Goal: Register for event/course

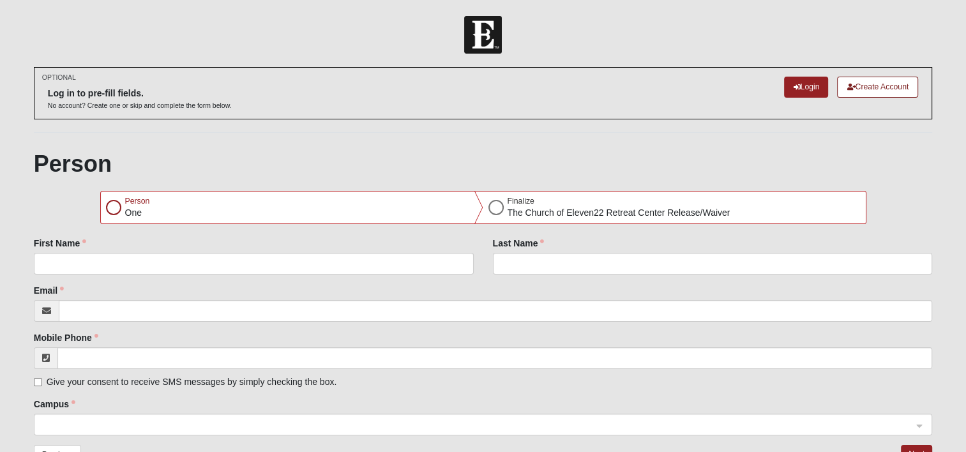
click at [117, 202] on div at bounding box center [113, 207] width 15 height 15
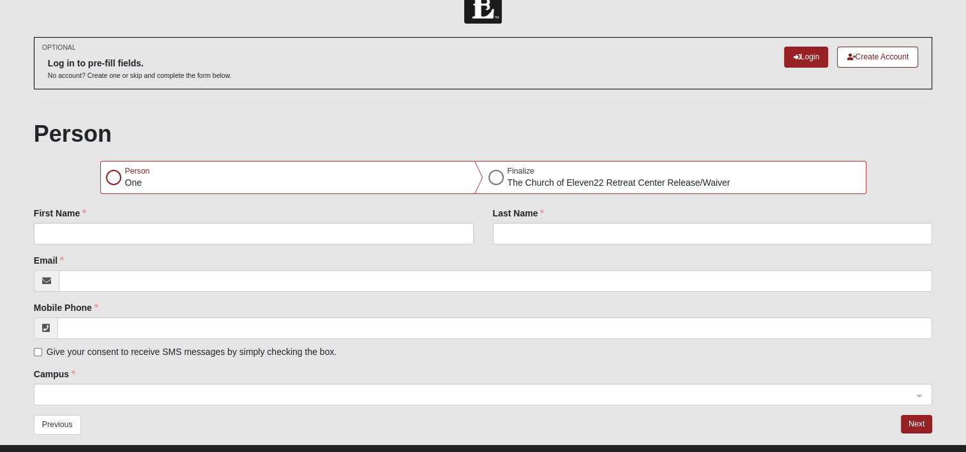
scroll to position [54, 0]
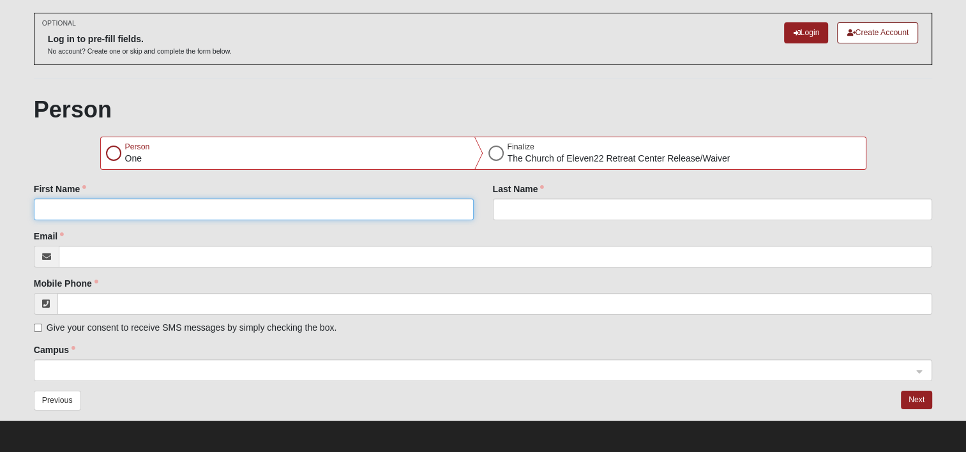
click at [172, 207] on input "First Name" at bounding box center [254, 209] width 440 height 22
click at [124, 207] on input "First Name" at bounding box center [254, 209] width 440 height 22
type input "[PERSON_NAME]"
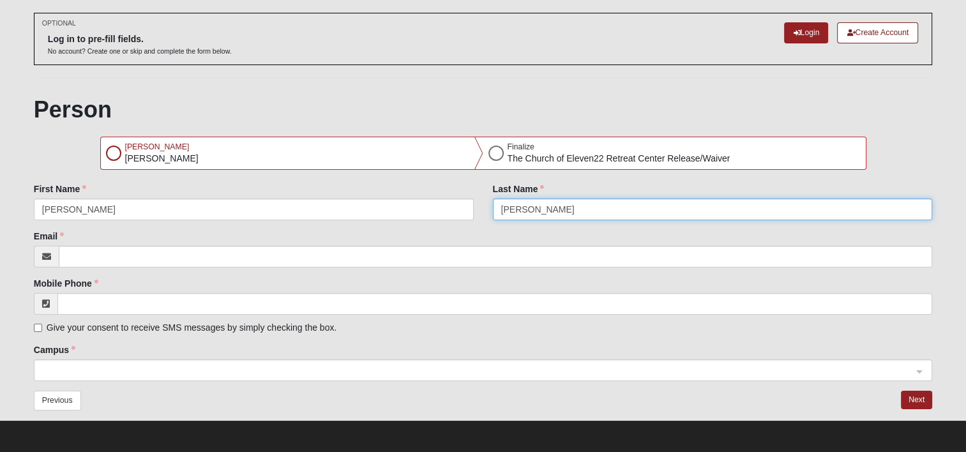
type input "[PERSON_NAME]"
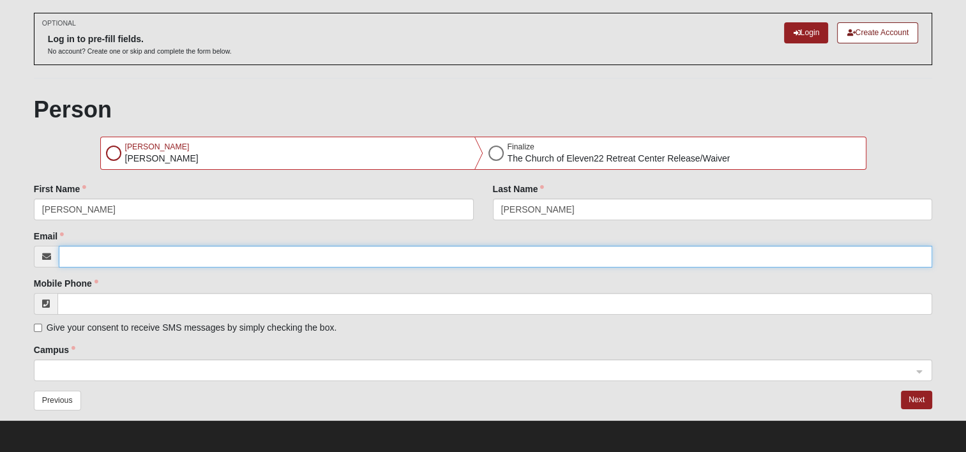
click at [160, 255] on input "Email" at bounding box center [495, 257] width 873 height 22
type input "[PERSON_NAME][EMAIL_ADDRESS][PERSON_NAME][DOMAIN_NAME]"
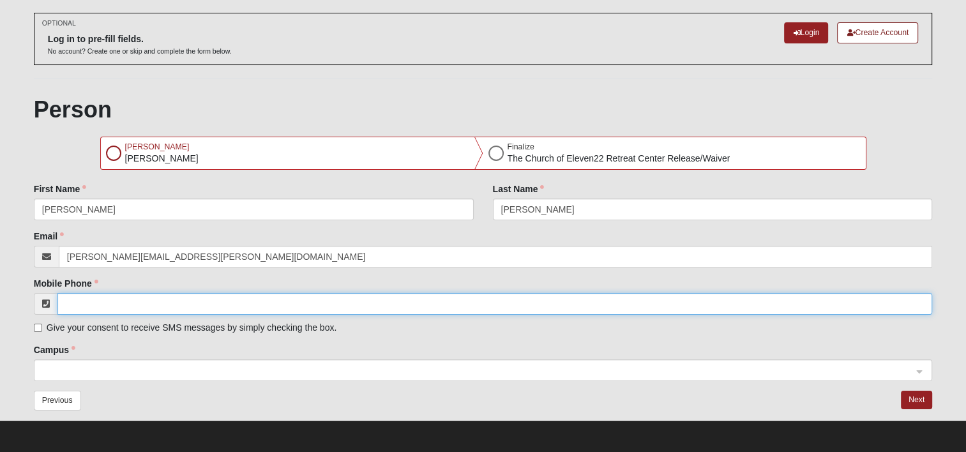
type input "[PHONE_NUMBER]"
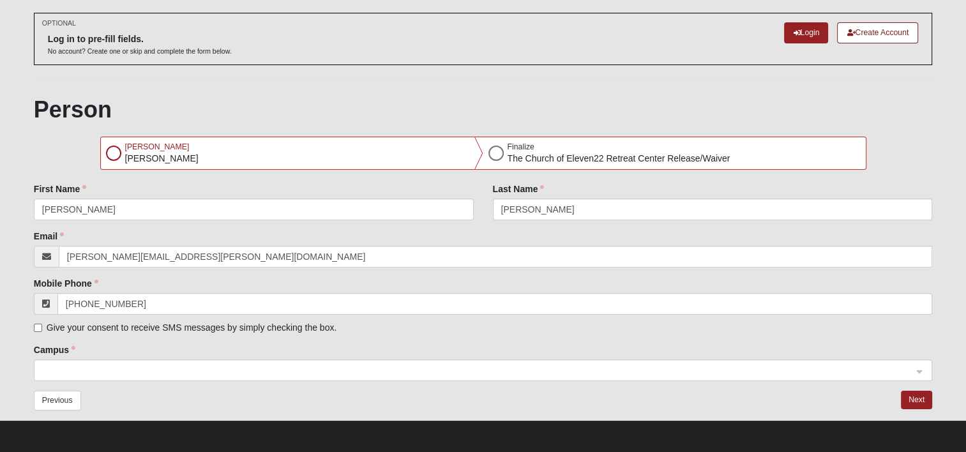
click at [192, 329] on span "Give your consent to receive SMS messages by simply checking the box." at bounding box center [192, 327] width 290 height 10
click at [42, 329] on input "Give your consent to receive SMS messages by simply checking the box." at bounding box center [38, 328] width 8 height 8
checkbox input "true"
click at [408, 366] on span at bounding box center [477, 371] width 870 height 14
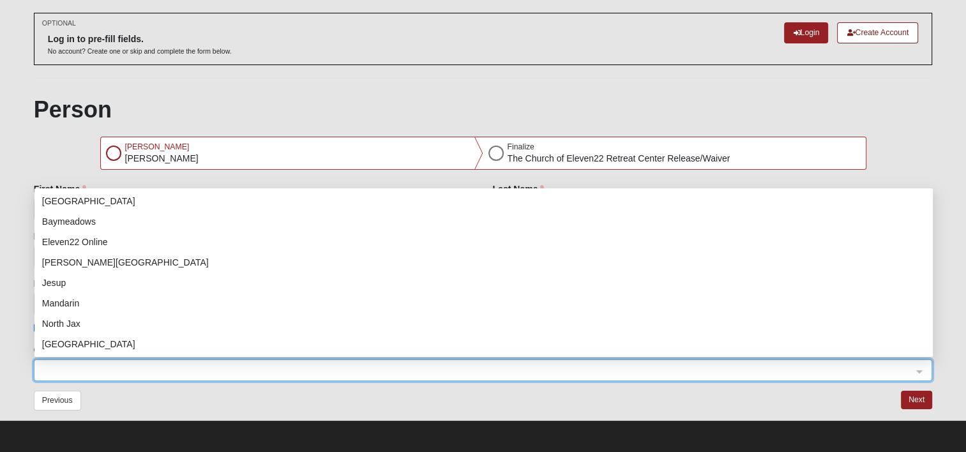
scroll to position [0, 0]
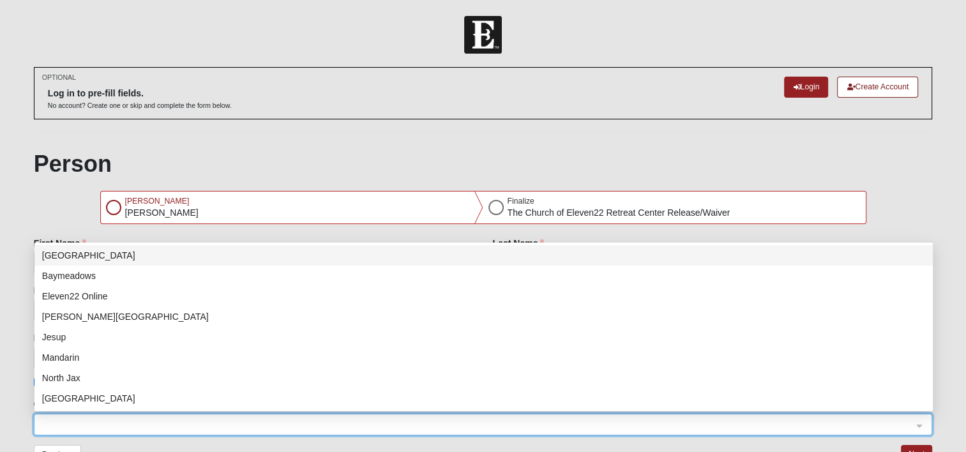
click at [47, 206] on div "Person [PERSON_NAME] Finalize The [DEMOGRAPHIC_DATA] Retreat Center Release/Wai…" at bounding box center [483, 311] width 898 height 323
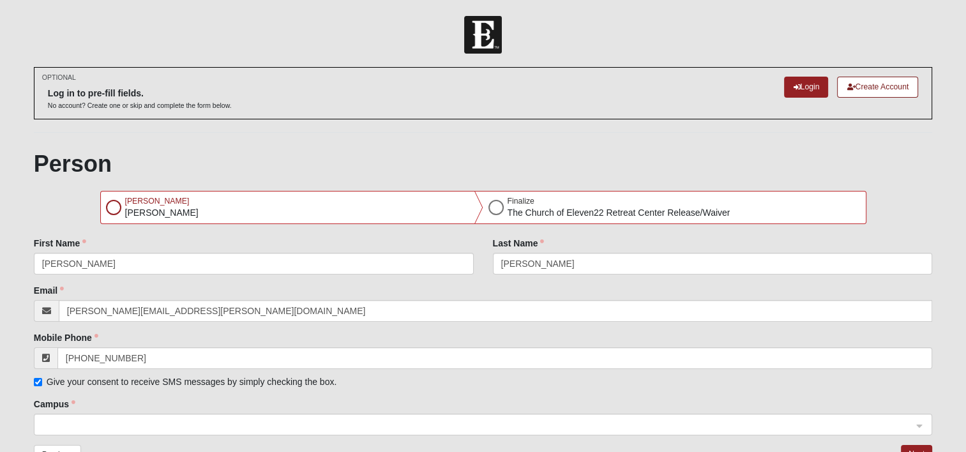
click at [114, 205] on div at bounding box center [113, 207] width 15 height 15
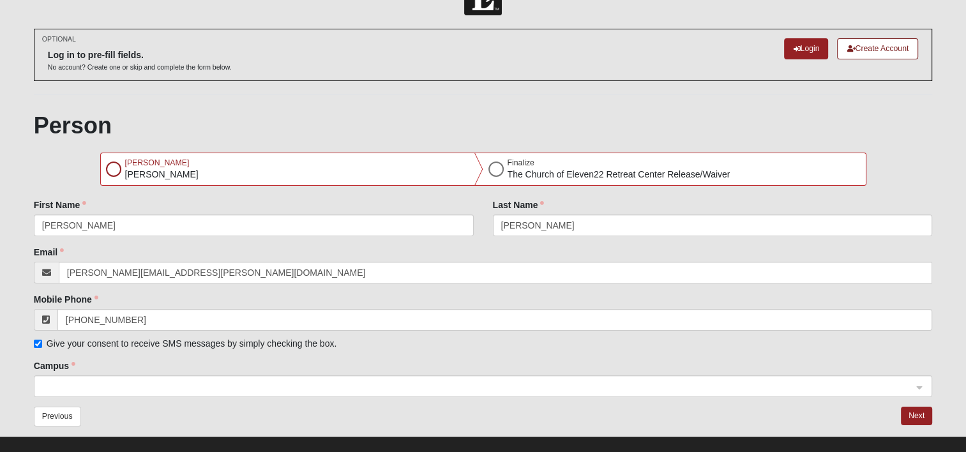
scroll to position [54, 0]
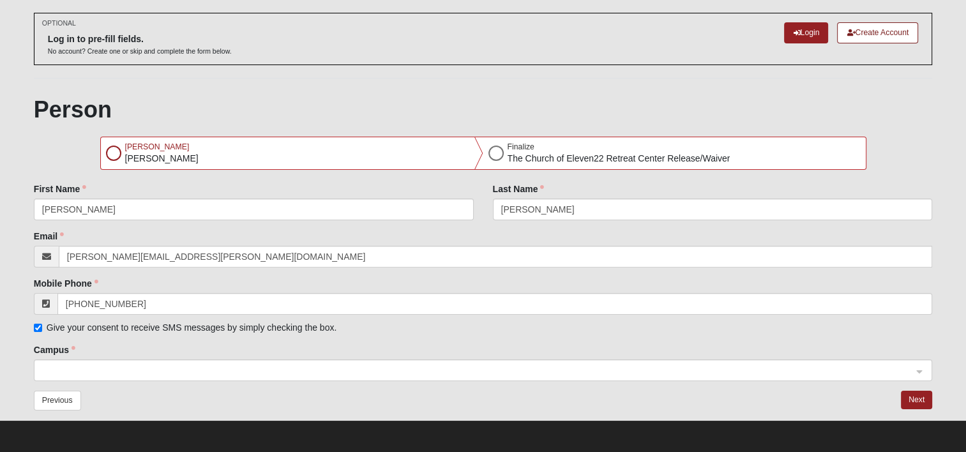
click at [117, 370] on span at bounding box center [477, 371] width 870 height 14
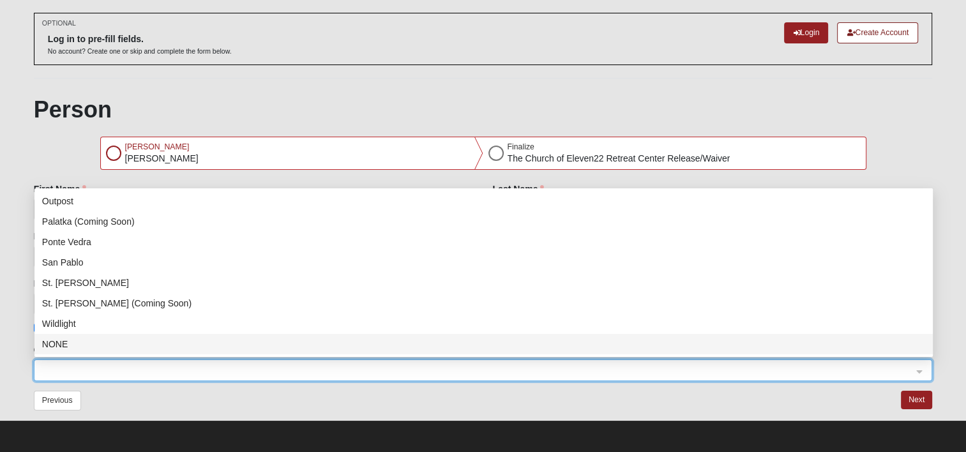
click at [84, 340] on div "NONE" at bounding box center [483, 344] width 883 height 14
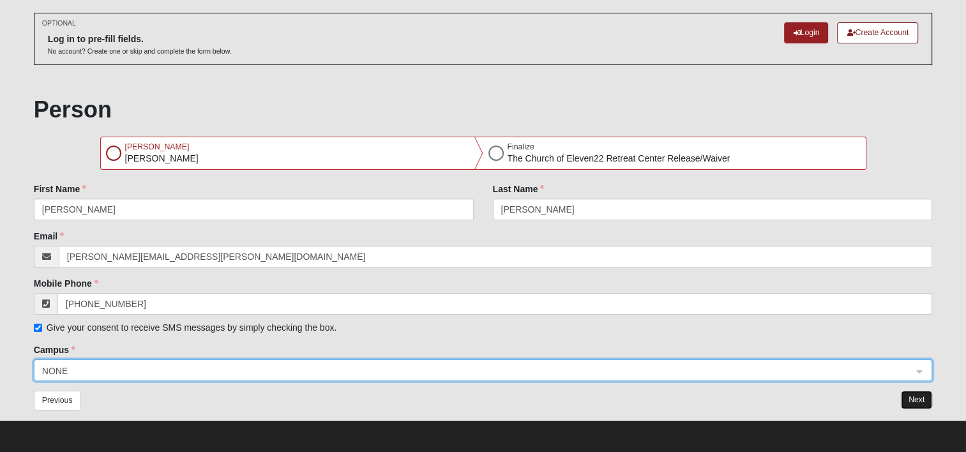
click at [914, 396] on button "Next" at bounding box center [915, 400] width 31 height 19
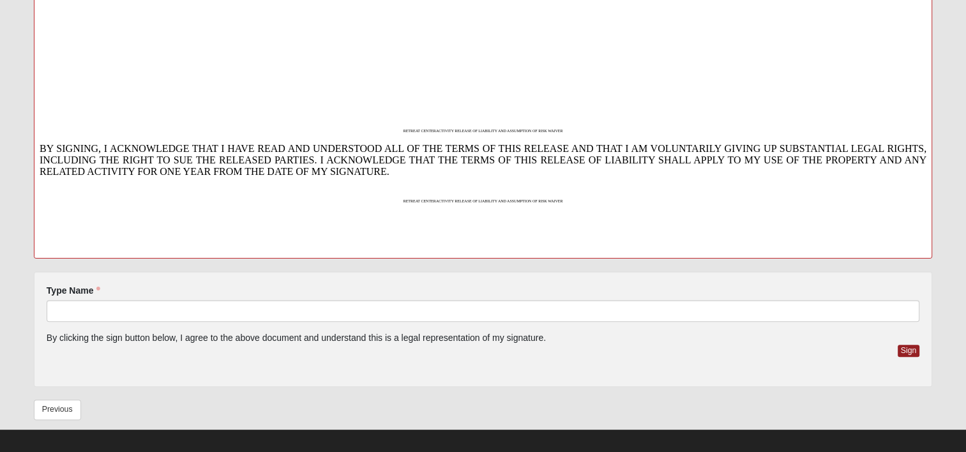
scroll to position [319, 0]
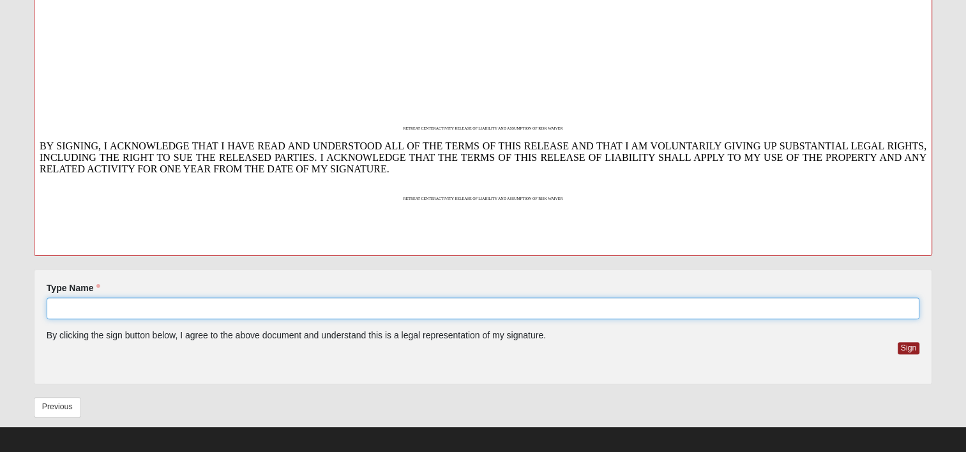
click at [271, 307] on input "Type Name" at bounding box center [483, 308] width 872 height 22
type input "[PERSON_NAME]"
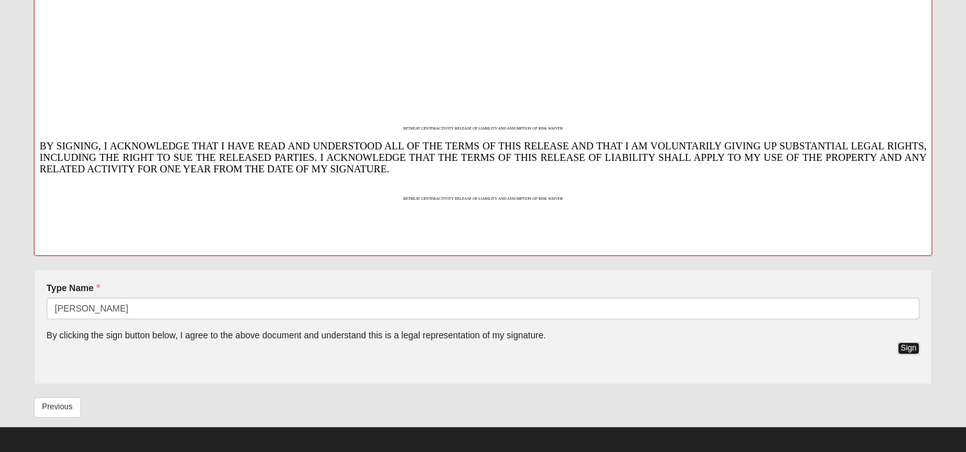
click at [907, 350] on button "Sign" at bounding box center [908, 348] width 22 height 12
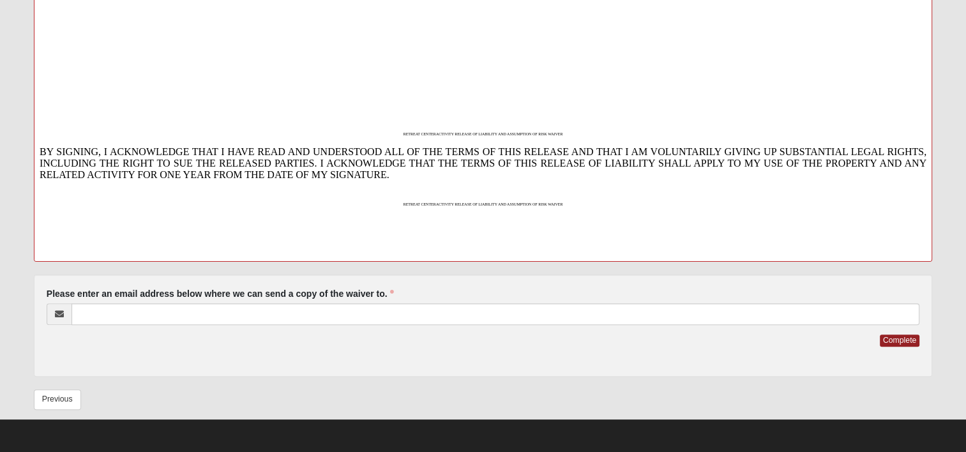
scroll to position [312, 0]
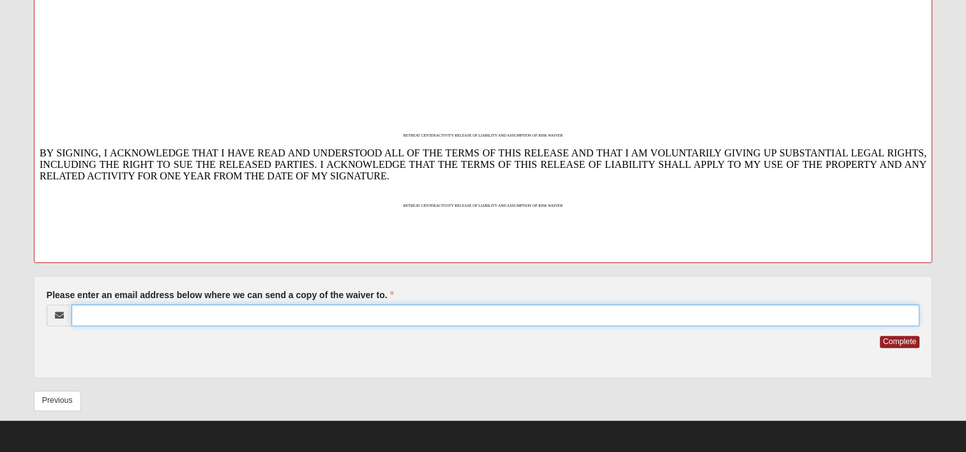
click at [178, 314] on input "Please enter an email address below where we can send a copy of the waiver to." at bounding box center [494, 315] width 847 height 22
type input "[PERSON_NAME][EMAIL_ADDRESS][PERSON_NAME][DOMAIN_NAME]"
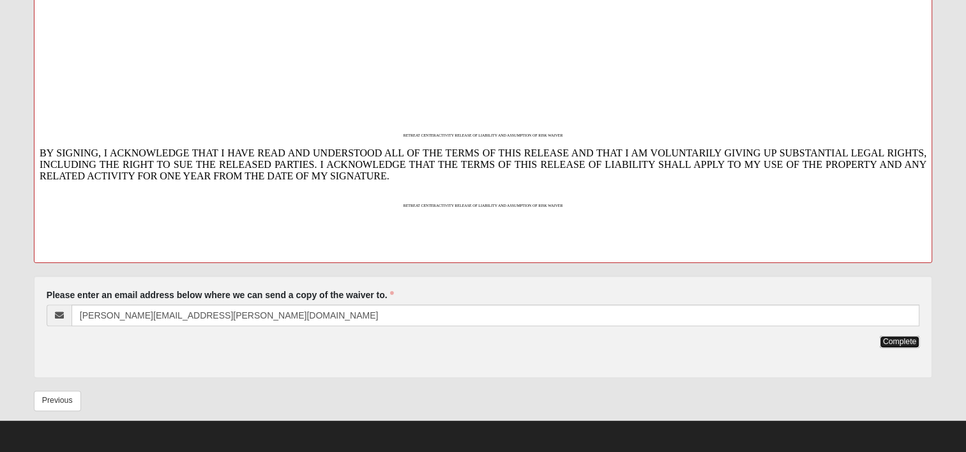
click at [894, 341] on button "Complete" at bounding box center [899, 342] width 40 height 12
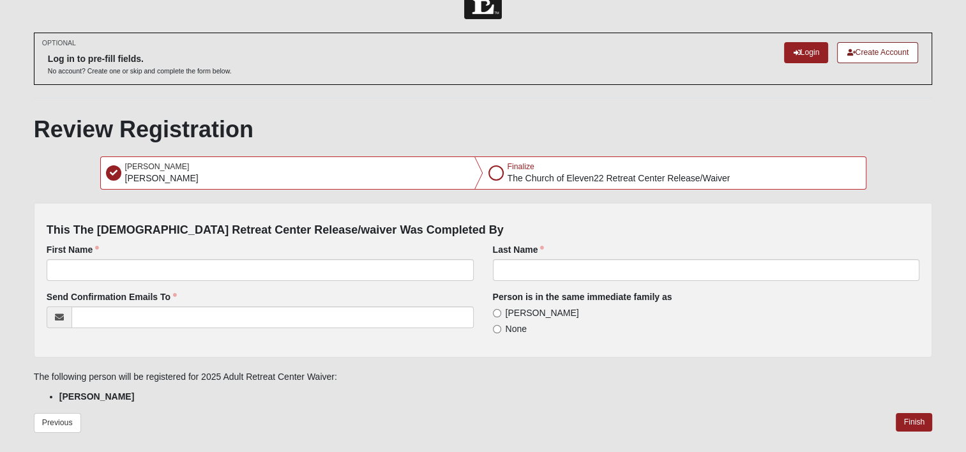
scroll to position [0, 0]
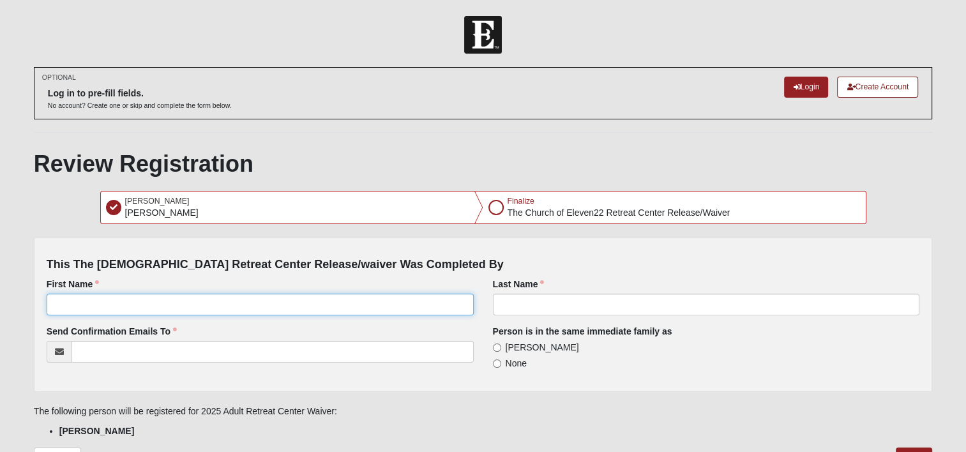
click at [362, 301] on input "First Name" at bounding box center [260, 305] width 427 height 22
type input "[PERSON_NAME]"
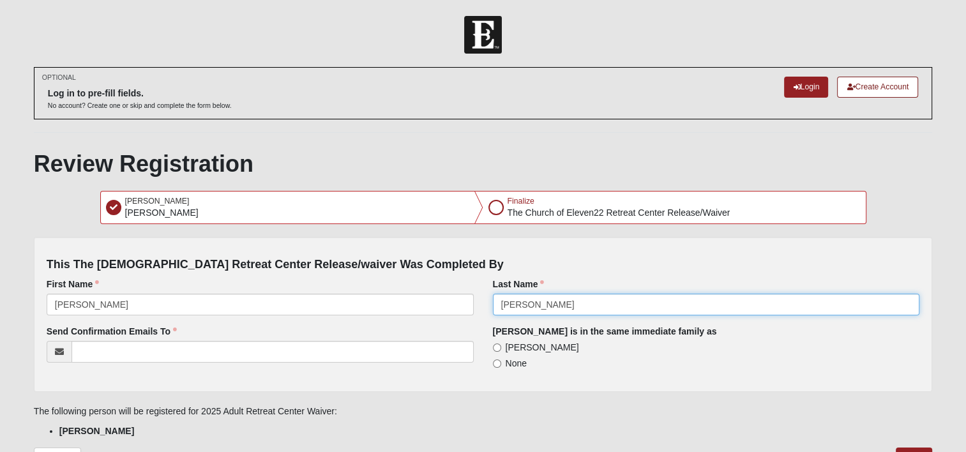
type input "[PERSON_NAME]"
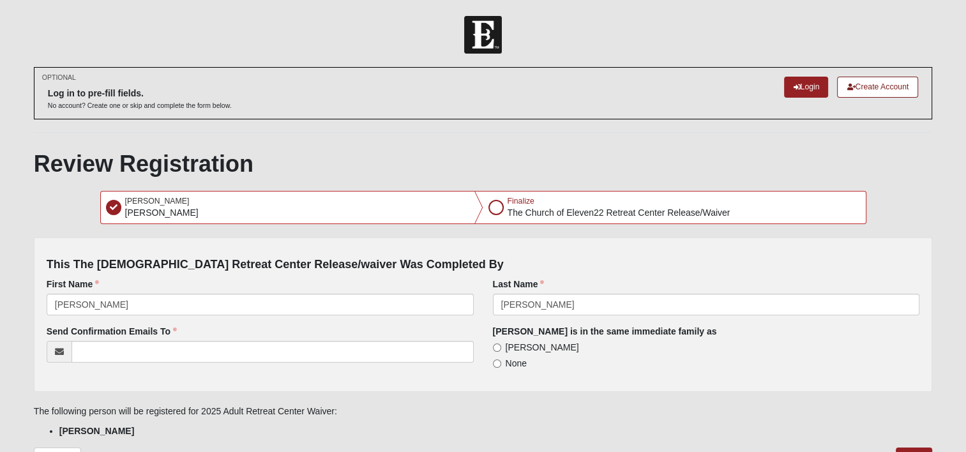
click at [242, 331] on div "Send Confirmation Emails To" at bounding box center [260, 344] width 427 height 38
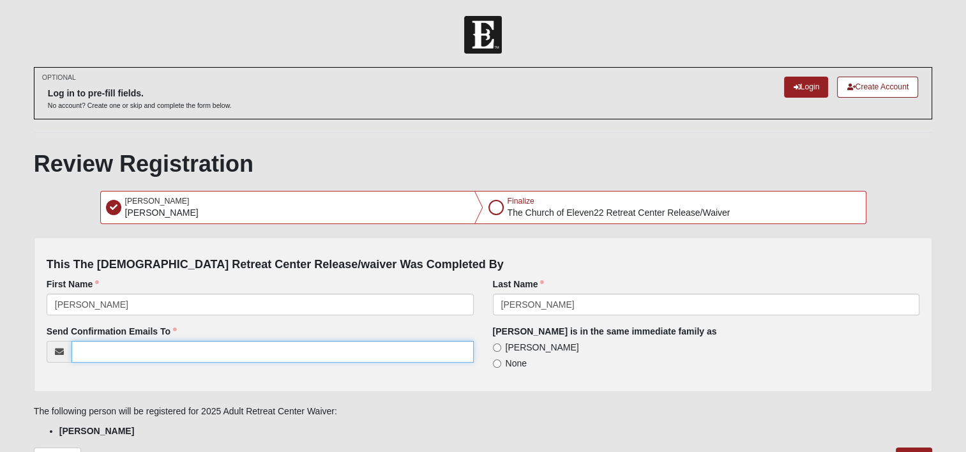
click at [253, 355] on input "Send Confirmation Emails To" at bounding box center [272, 352] width 402 height 22
type input "[PERSON_NAME][EMAIL_ADDRESS][PERSON_NAME][DOMAIN_NAME]"
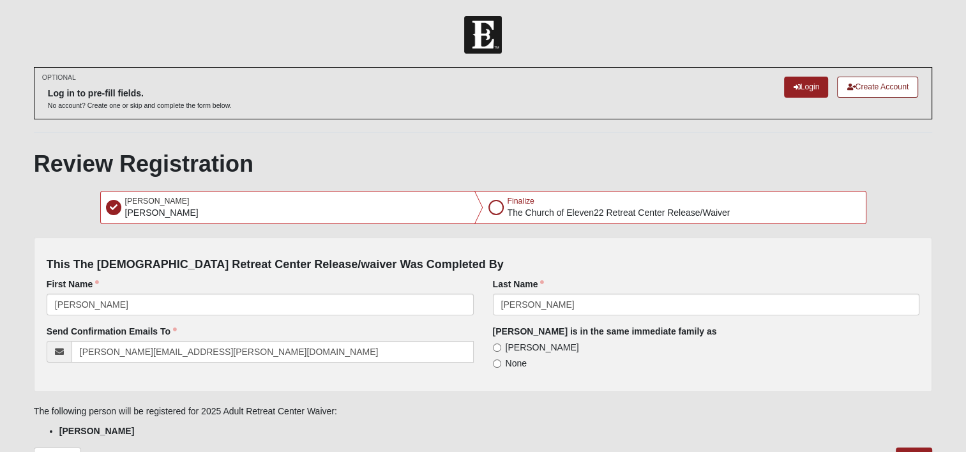
click at [539, 343] on span "[PERSON_NAME]" at bounding box center [541, 347] width 73 height 10
click at [501, 343] on input "[PERSON_NAME]" at bounding box center [497, 347] width 8 height 8
radio input "true"
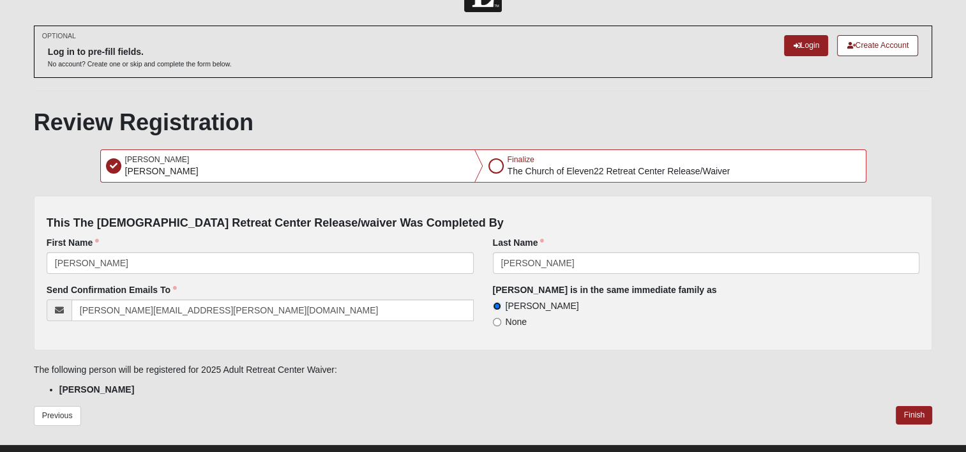
scroll to position [64, 0]
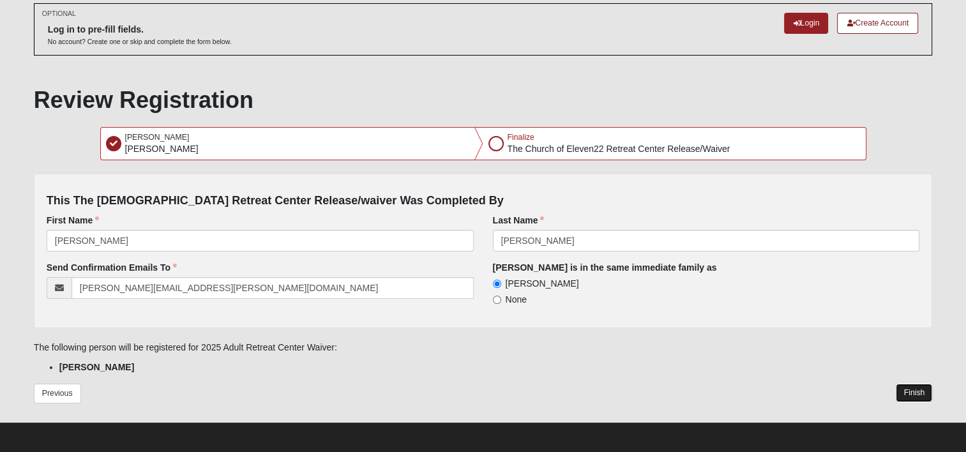
click at [909, 388] on button "Finish" at bounding box center [913, 393] width 36 height 19
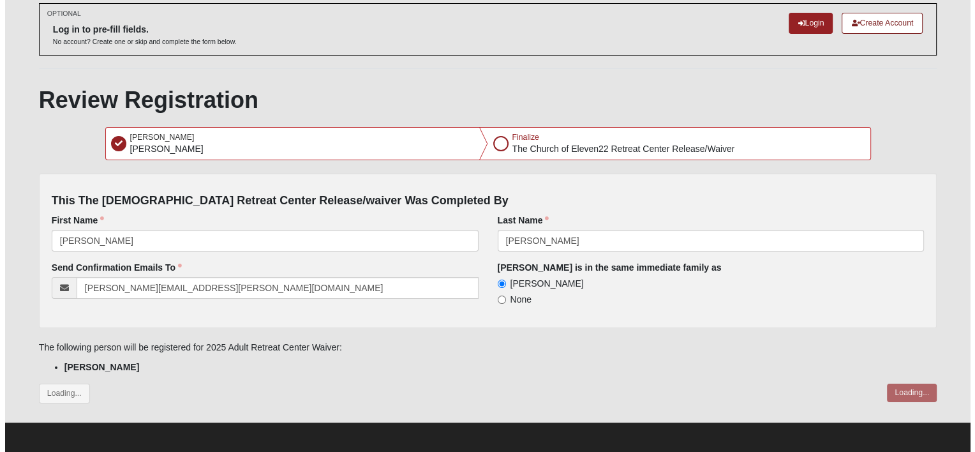
scroll to position [0, 0]
